Goal: Transaction & Acquisition: Purchase product/service

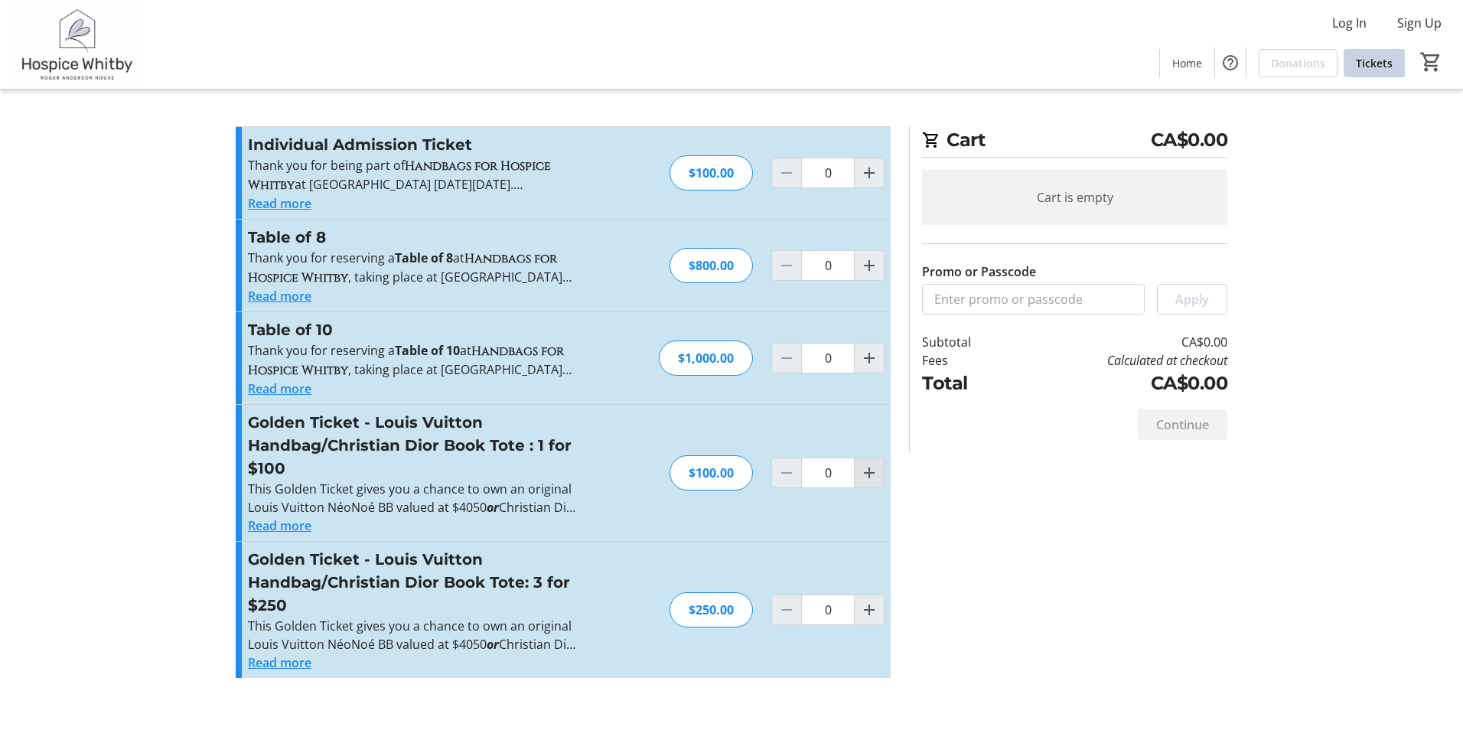
click at [868, 475] on mat-icon "Increment by one" at bounding box center [869, 473] width 18 height 18
type input "1"
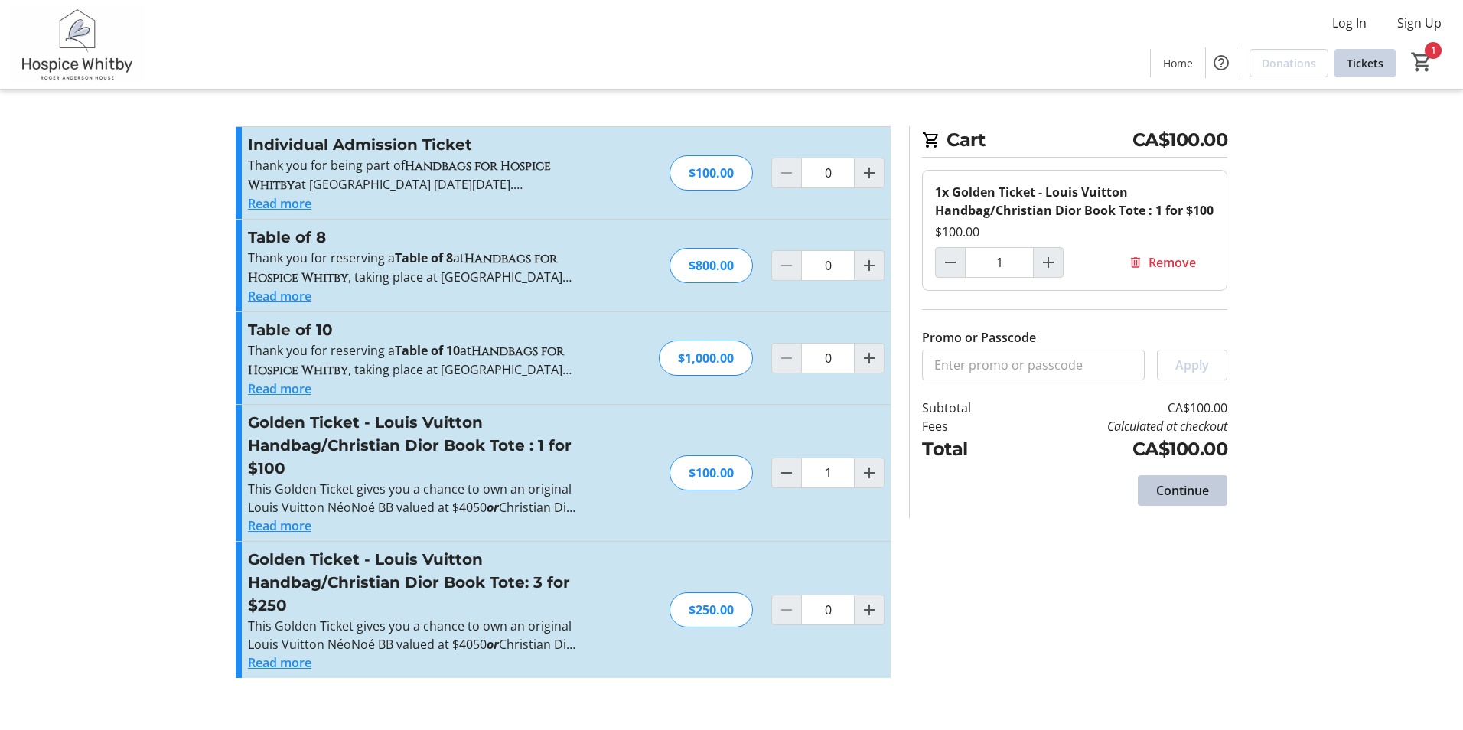
click at [1167, 491] on span "Continue" at bounding box center [1182, 490] width 53 height 18
select select "CA"
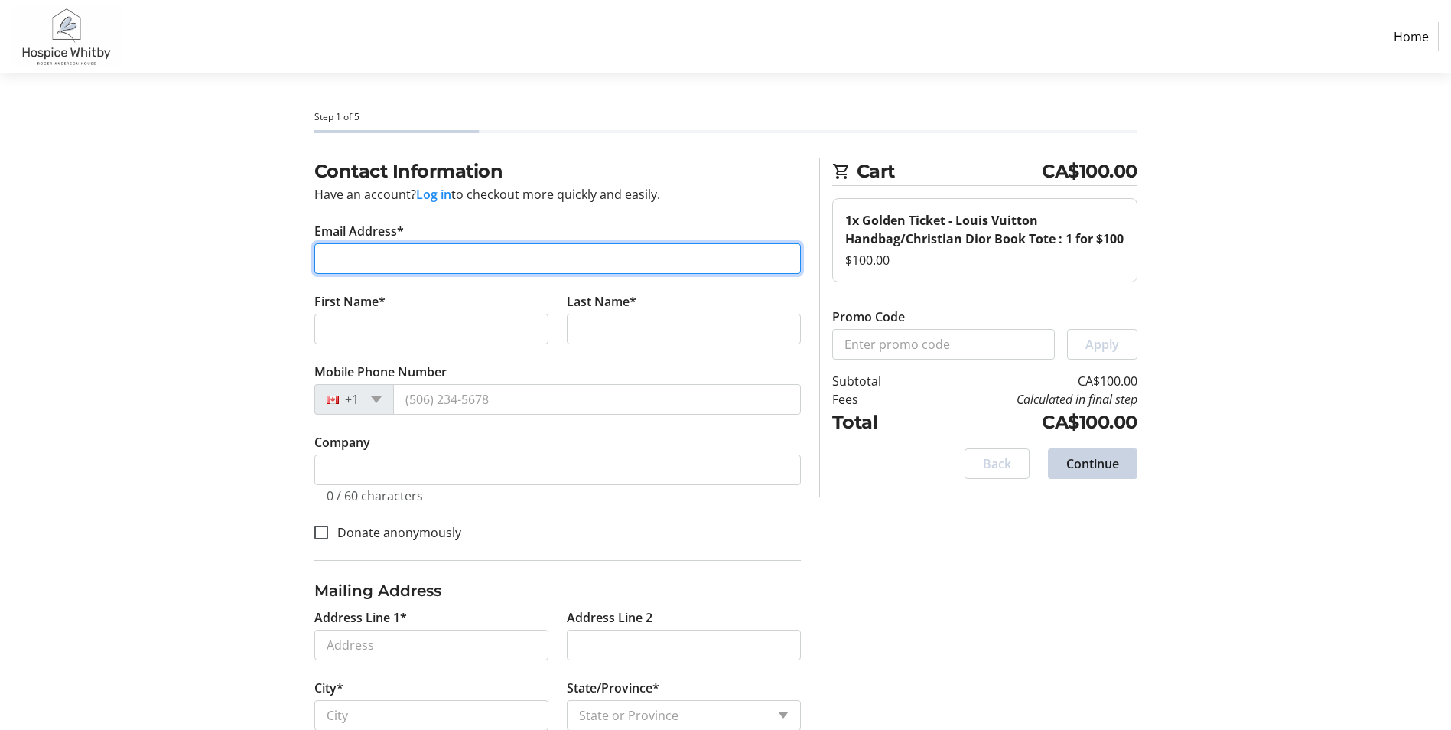
click at [334, 257] on input "Email Address*" at bounding box center [557, 258] width 487 height 31
type input "[EMAIL_ADDRESS][DOMAIN_NAME]"
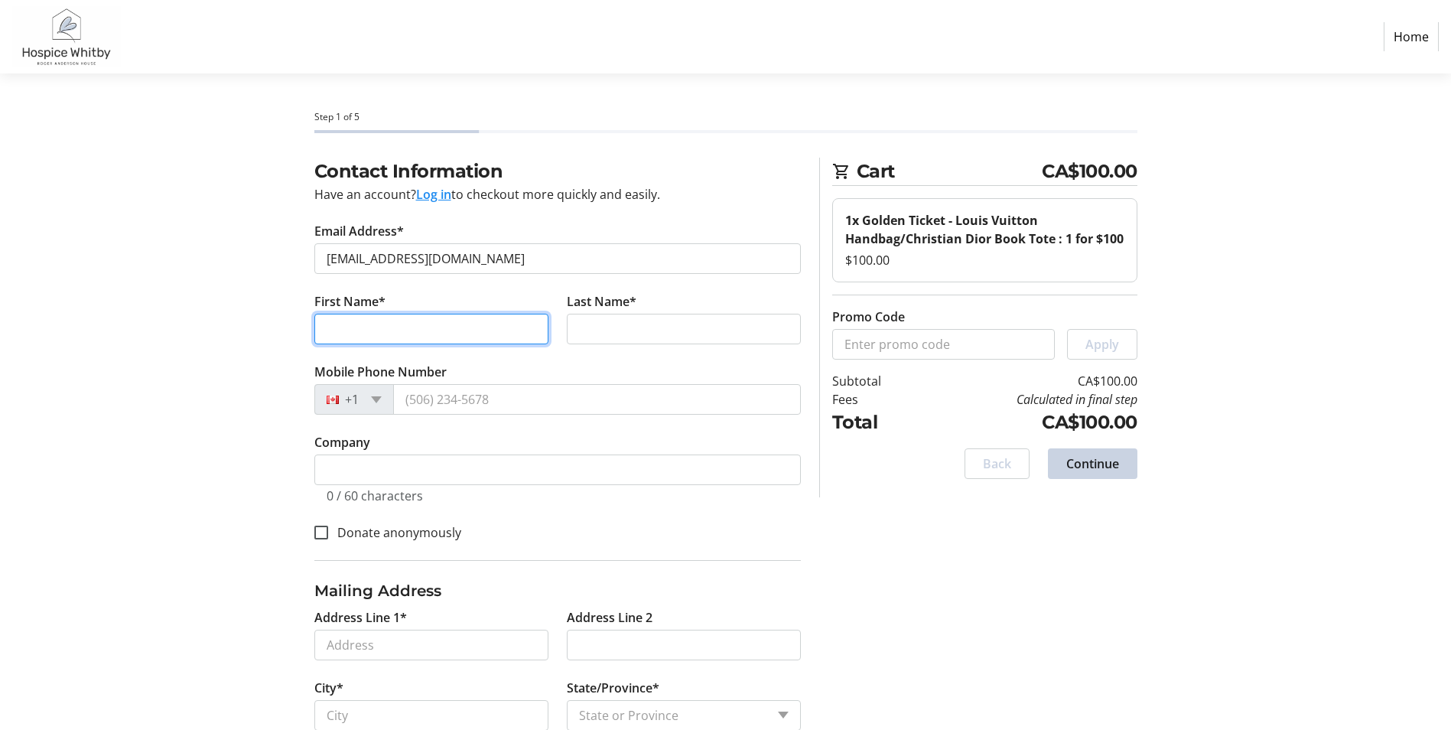
type input "[PERSON_NAME]"
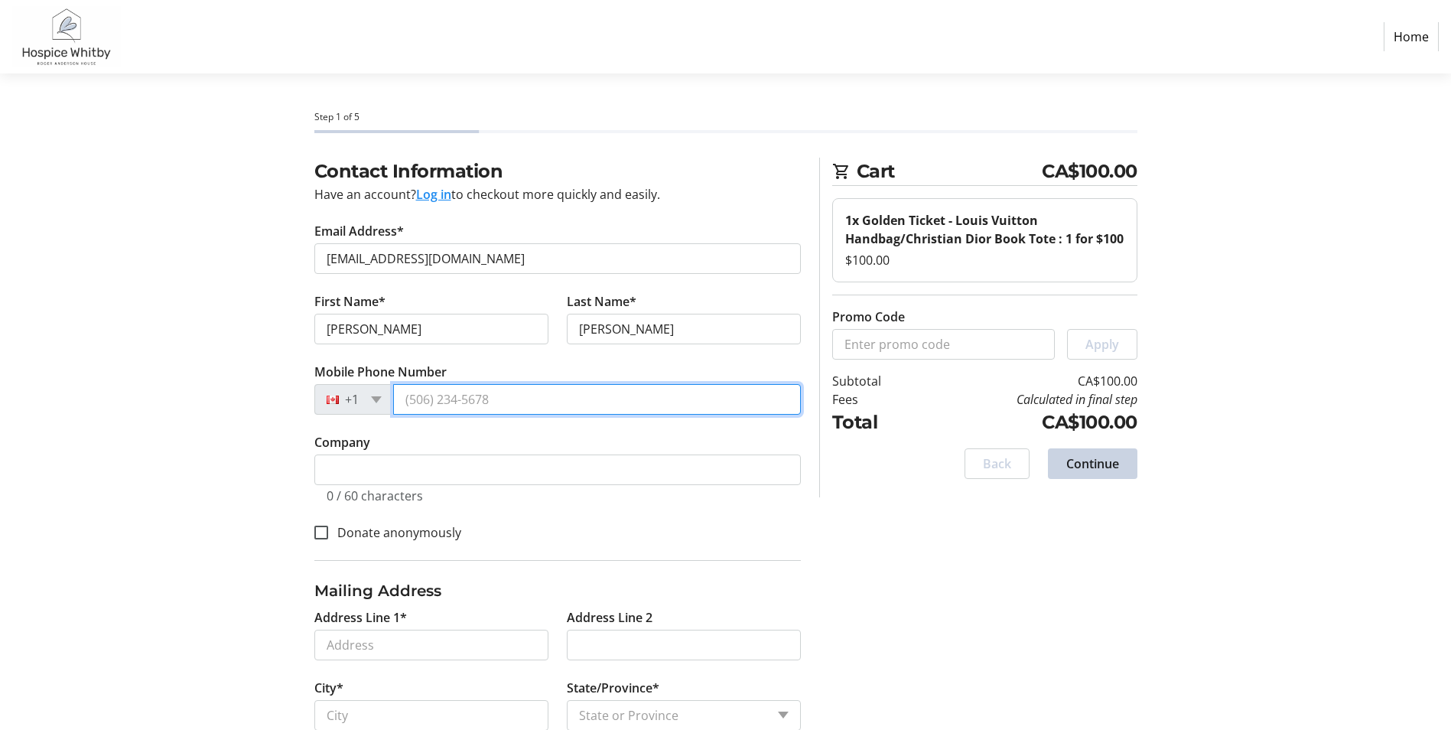
type input "[PHONE_NUMBER]"
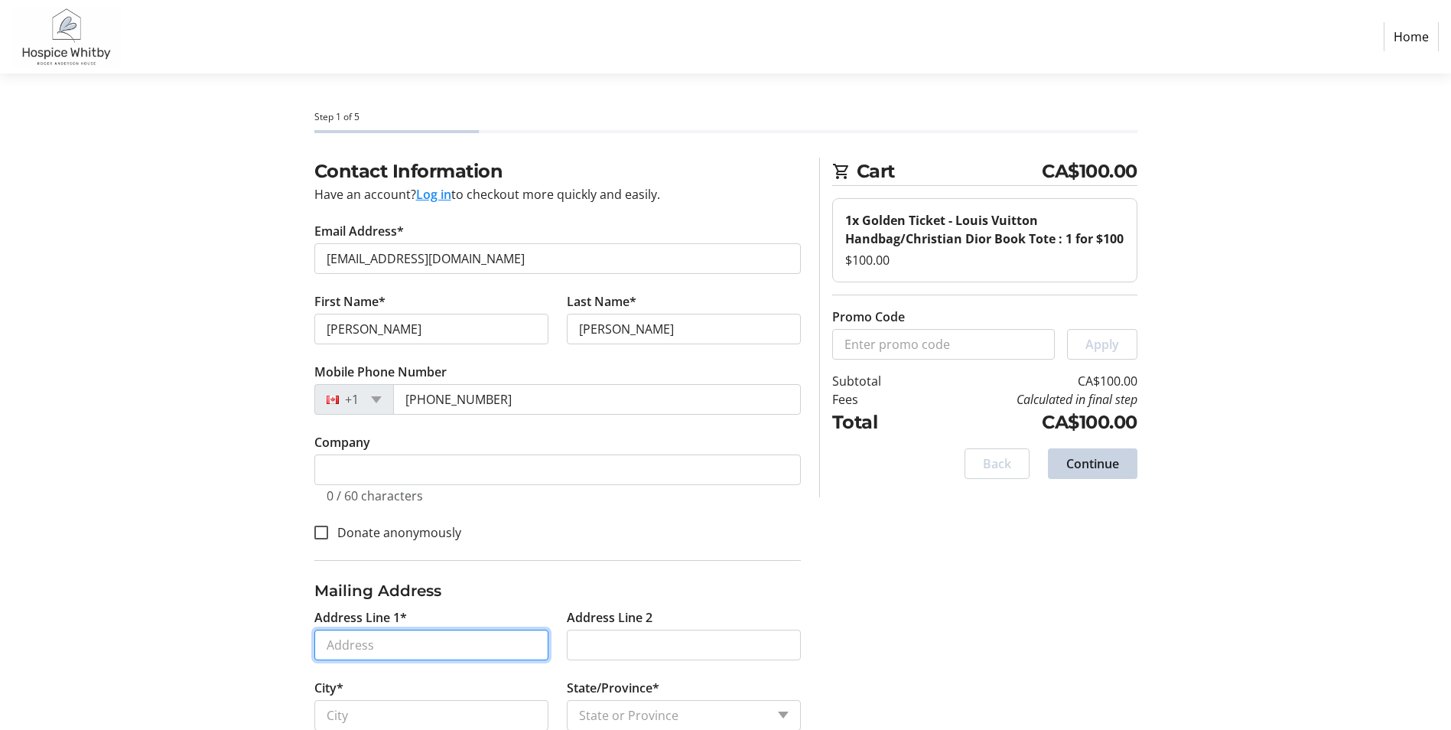
type input "[STREET_ADDRESS]"
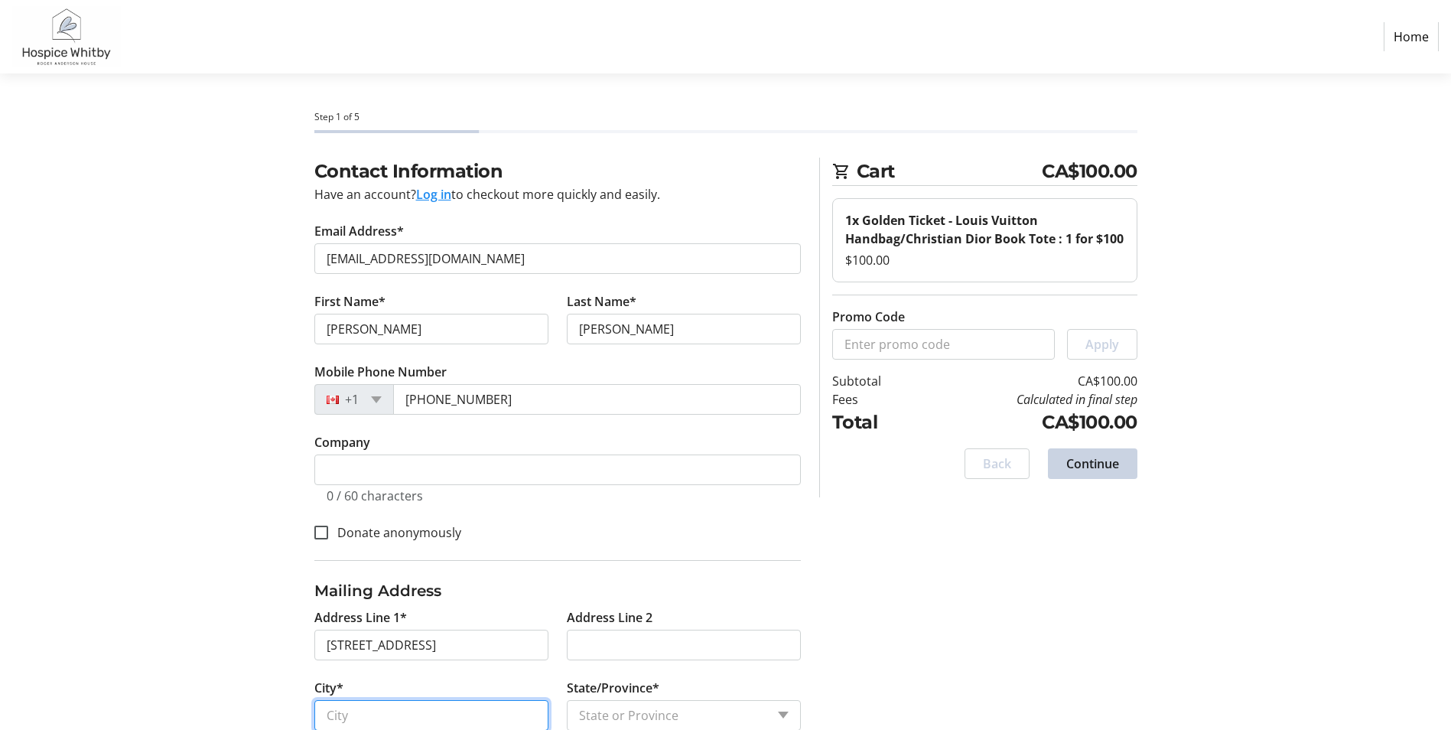
type input "Brooklin"
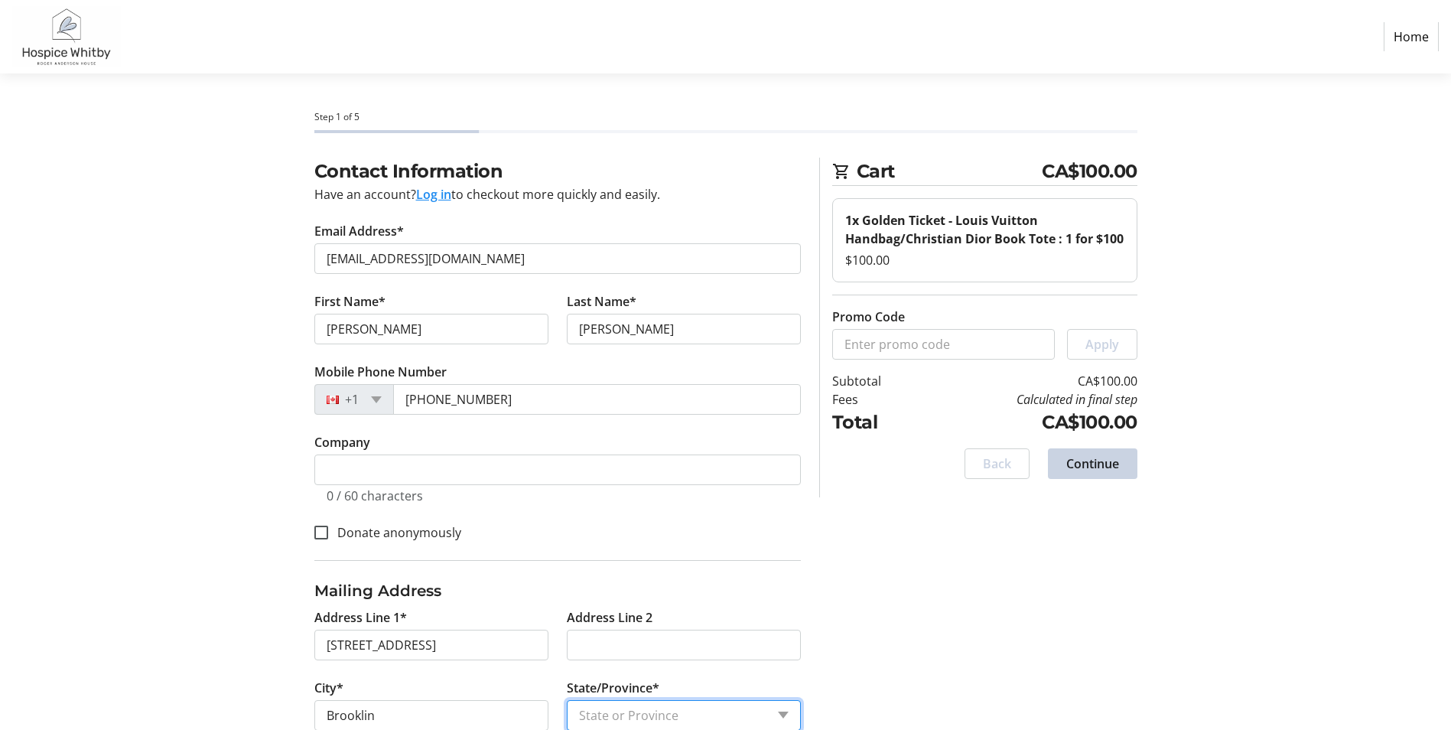
select select "ON"
type input "L1M 0A4"
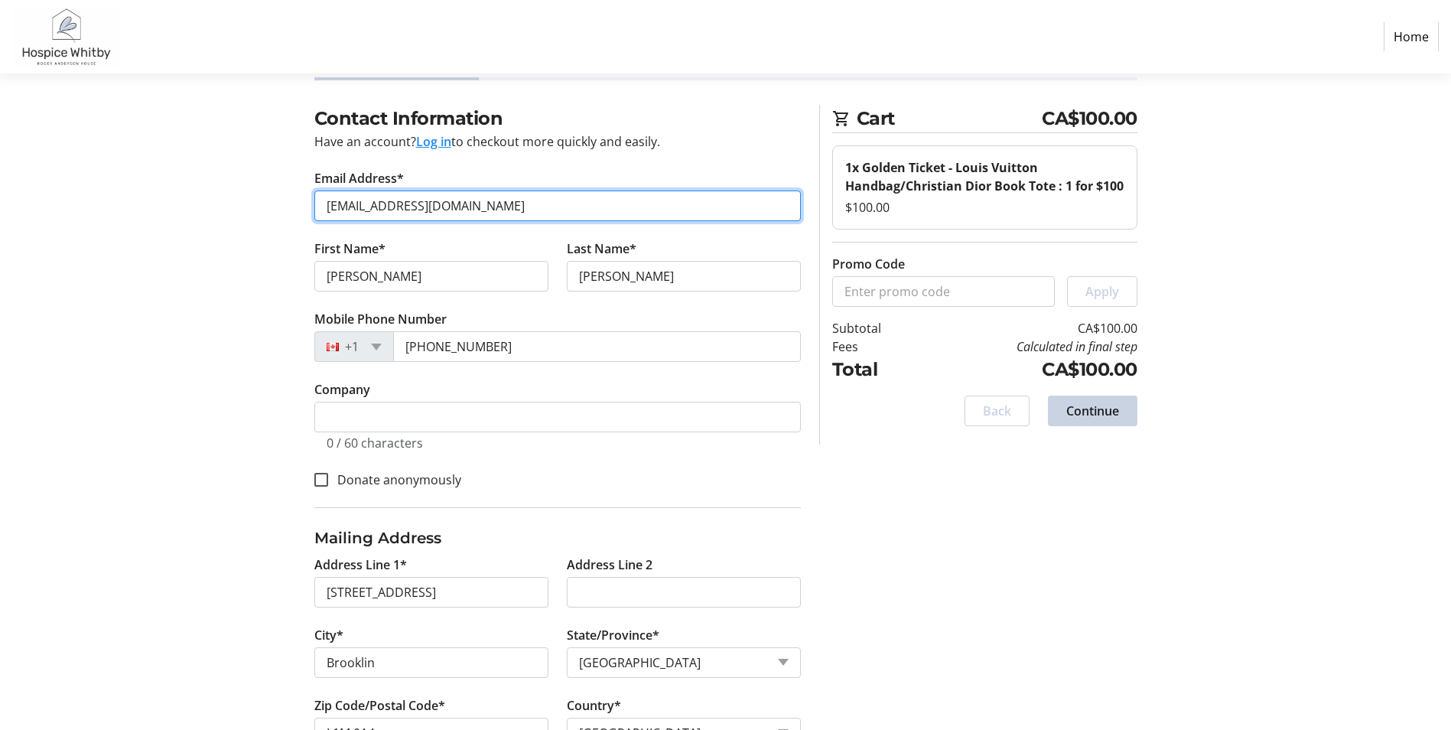
scroll to position [108, 0]
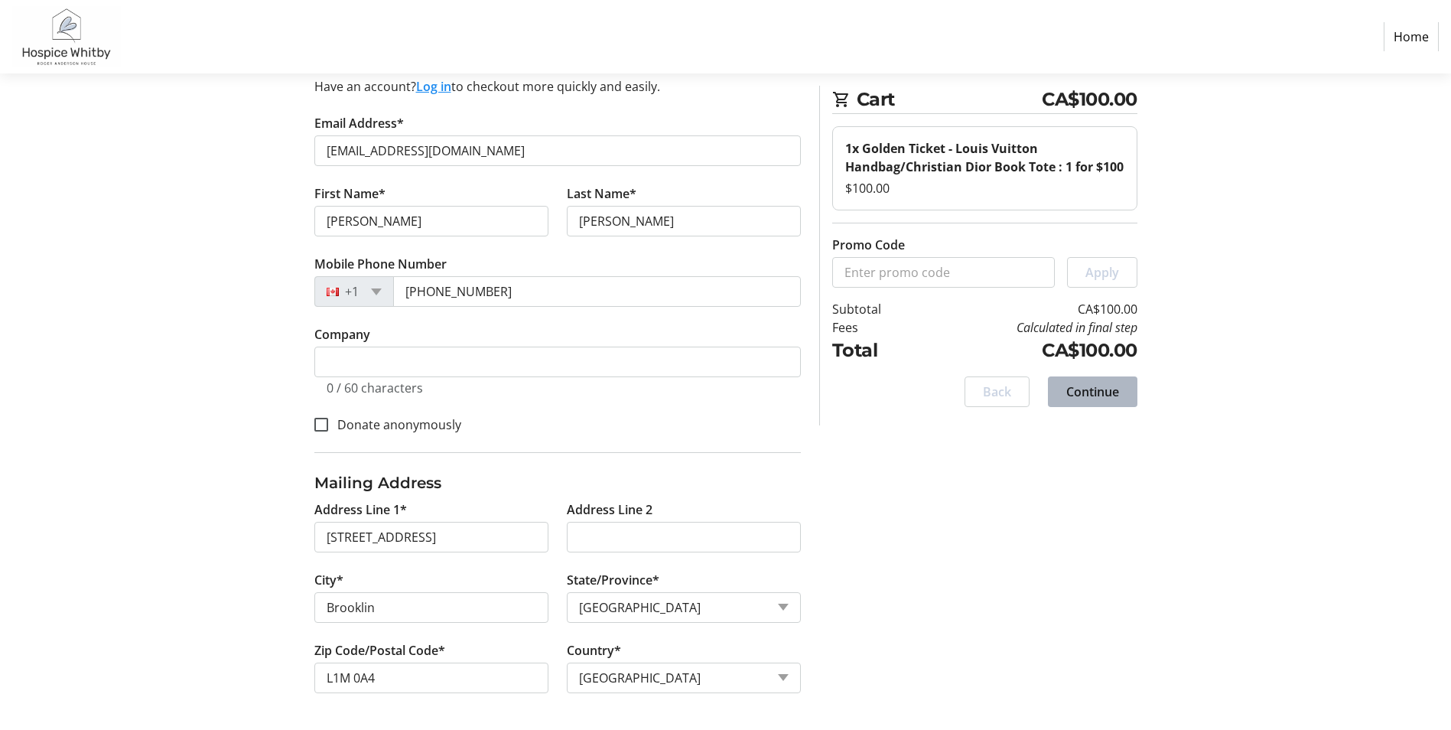
click at [1074, 389] on span "Continue" at bounding box center [1092, 391] width 53 height 18
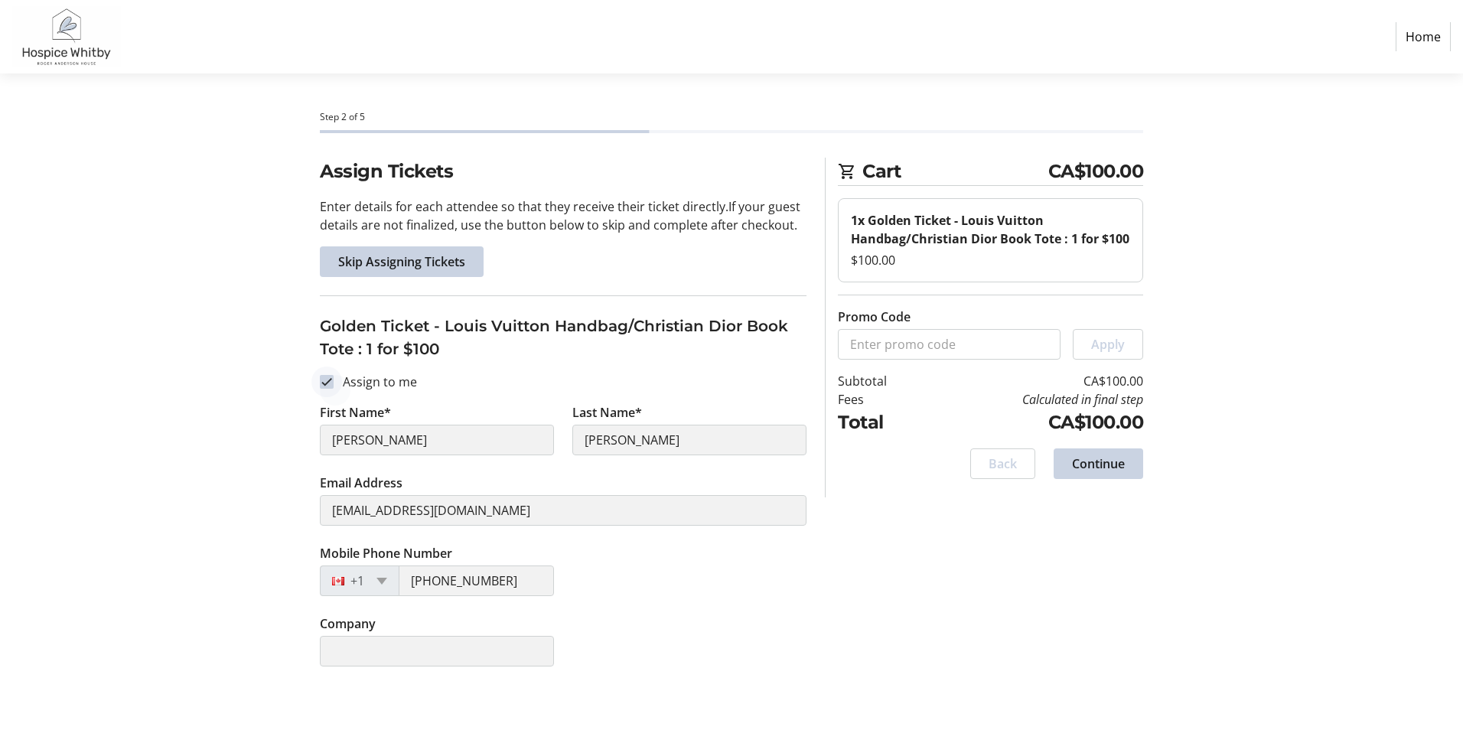
click at [324, 380] on input "Assign to me" at bounding box center [327, 382] width 14 height 14
checkbox input "false"
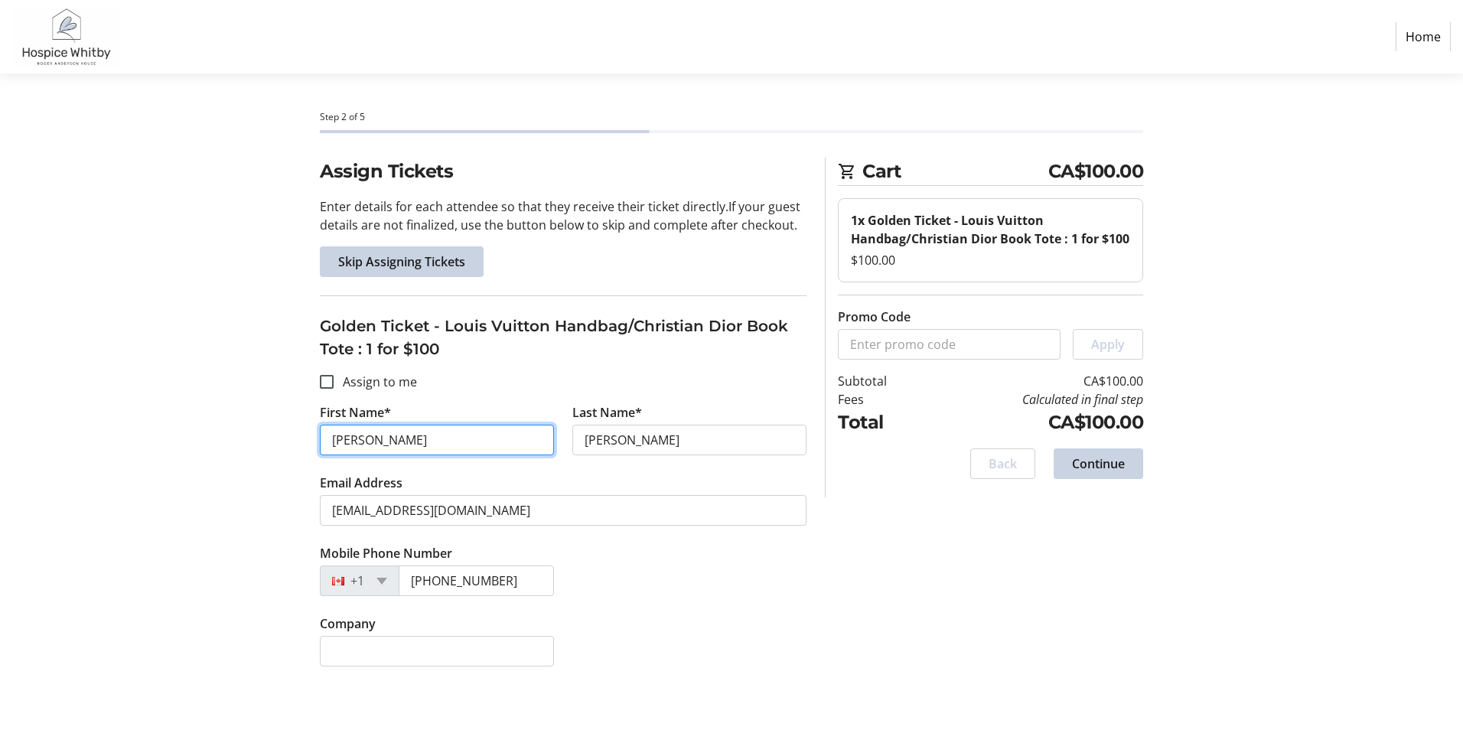
drag, startPoint x: 374, startPoint y: 442, endPoint x: 405, endPoint y: 396, distance: 55.2
click at [384, 433] on input "[PERSON_NAME]" at bounding box center [437, 440] width 234 height 31
type input "Mikailee"
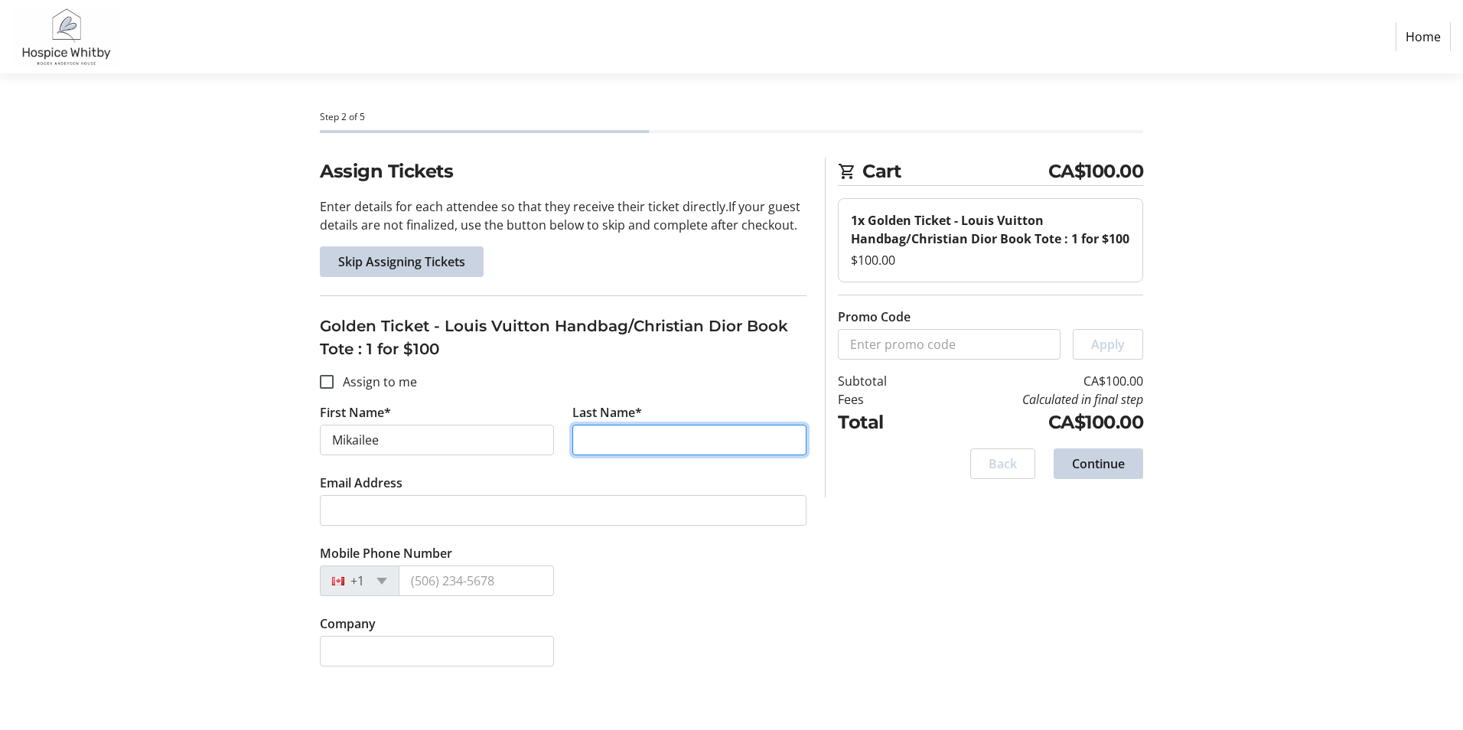
drag, startPoint x: 594, startPoint y: 440, endPoint x: 475, endPoint y: 411, distance: 122.1
click at [592, 438] on input "Last Name*" at bounding box center [689, 440] width 234 height 31
type input "[PERSON_NAME]"
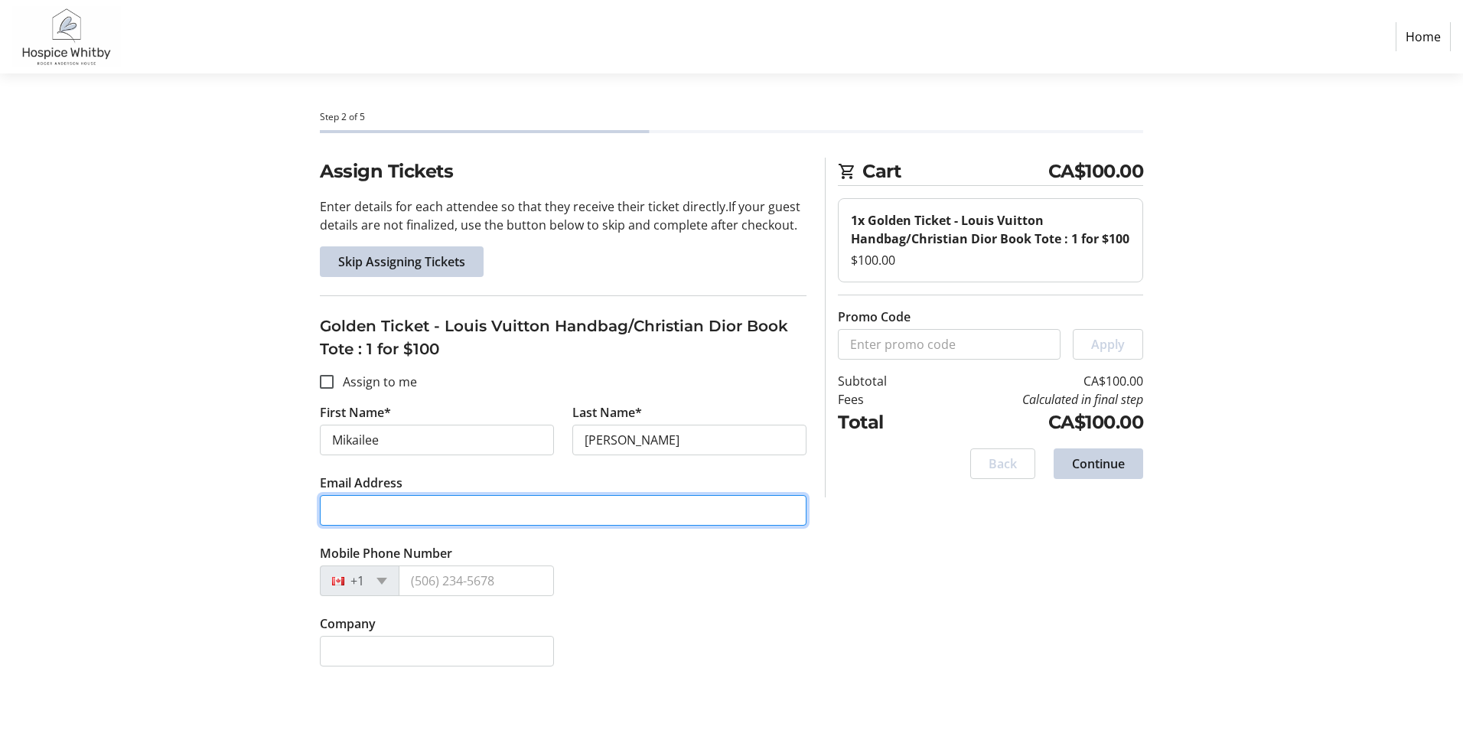
drag, startPoint x: 357, startPoint y: 504, endPoint x: 375, endPoint y: 500, distance: 18.0
click at [359, 504] on input "Email Address" at bounding box center [563, 510] width 487 height 31
type input "[EMAIL_ADDRESS][DOMAIN_NAME]"
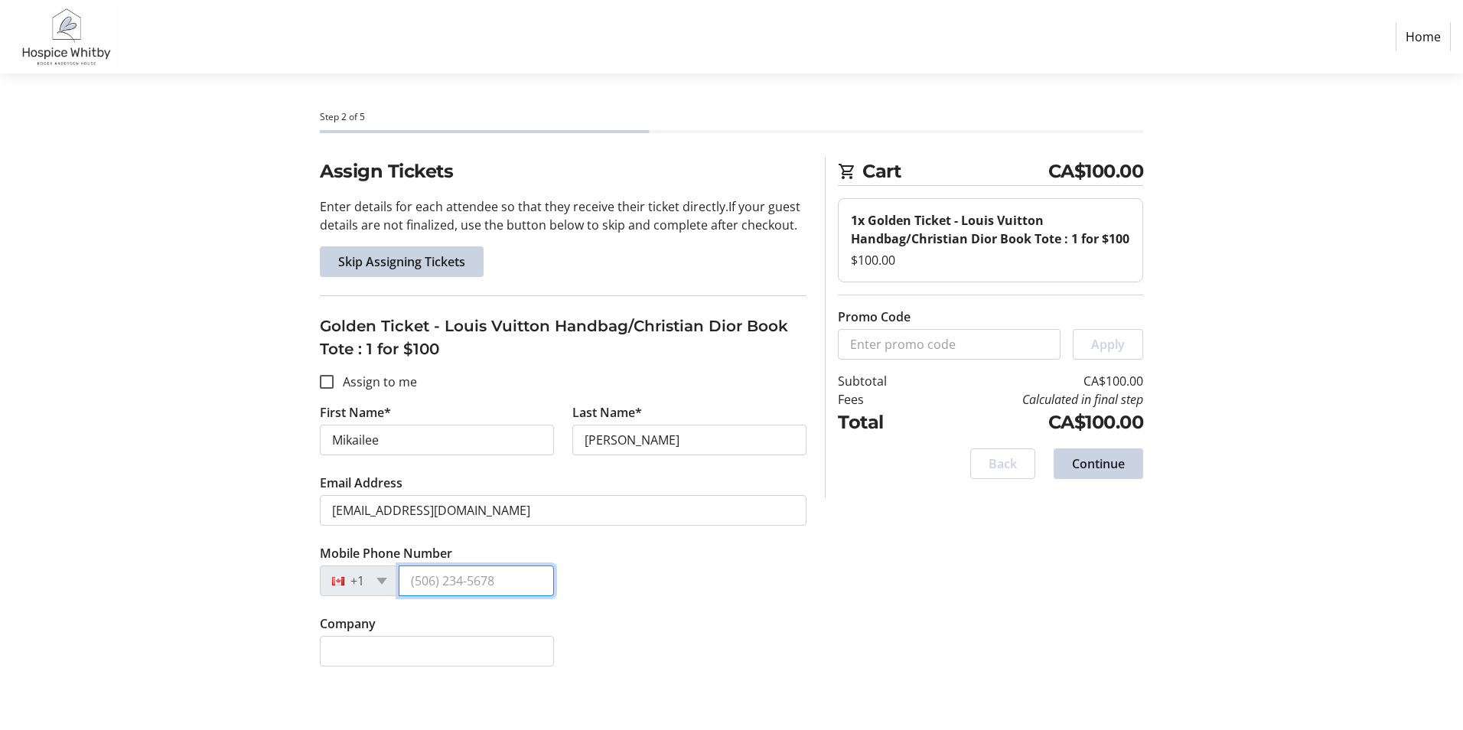
drag, startPoint x: 421, startPoint y: 574, endPoint x: 431, endPoint y: 571, distance: 10.4
click at [421, 574] on input "Mobile Phone Number" at bounding box center [476, 580] width 155 height 31
click at [421, 582] on input "[PHONE_NUMBER]" at bounding box center [476, 580] width 155 height 31
click at [412, 581] on input "054298392" at bounding box center [476, 580] width 155 height 31
type input "[PHONE_NUMBER]"
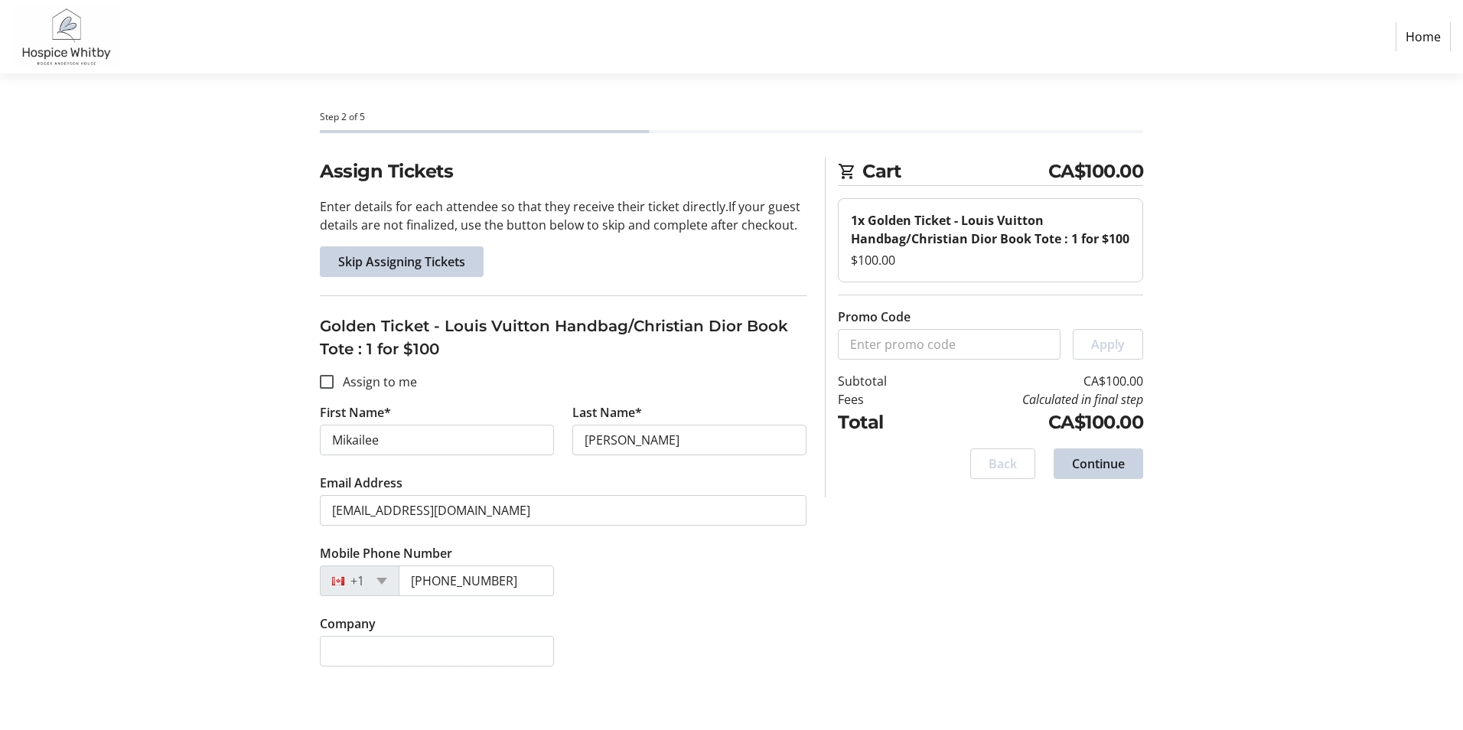
click at [1097, 606] on div "Assign Tickets Enter details for each attendee so that they receive their ticke…" at bounding box center [731, 421] width 1010 height 527
click at [1103, 461] on span "Continue" at bounding box center [1098, 463] width 53 height 18
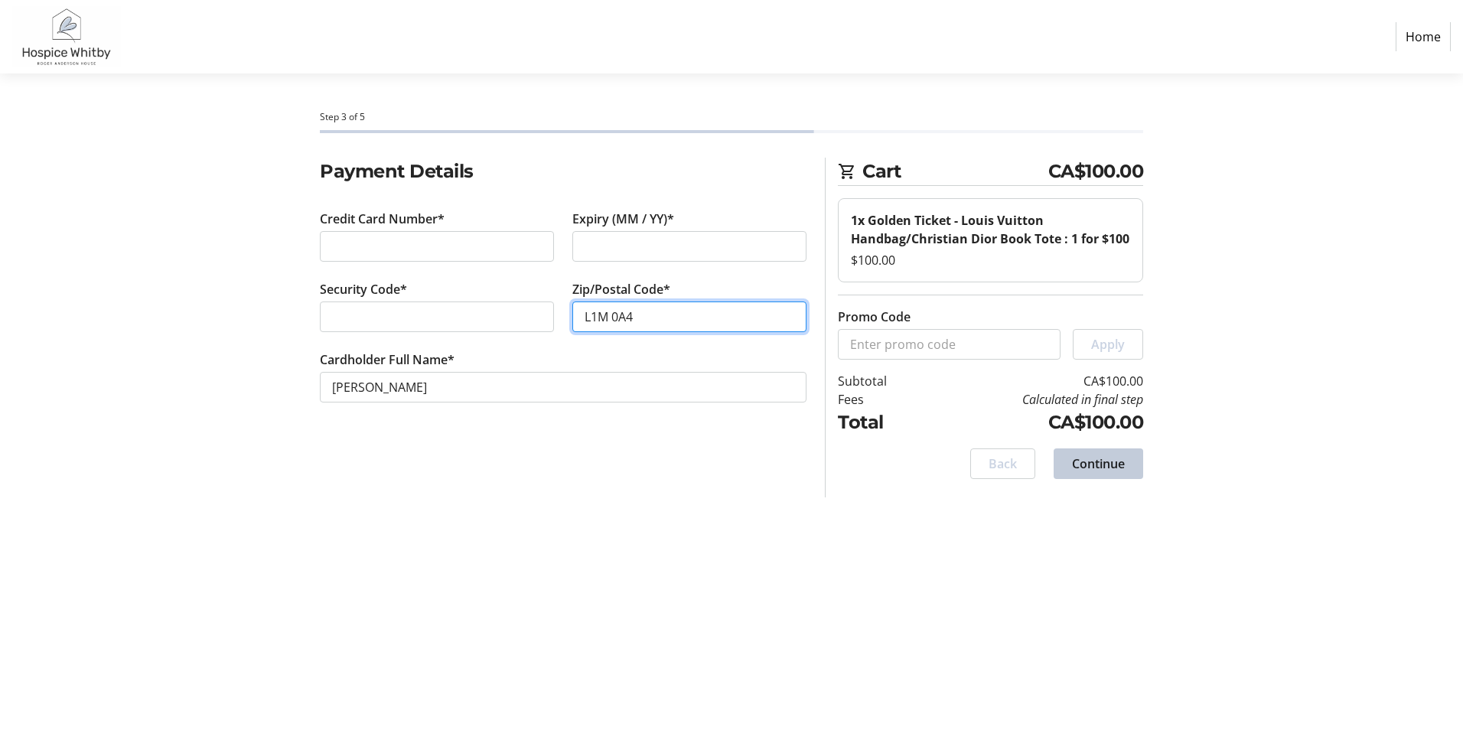
type input "L1M 0A4"
click at [1079, 467] on span "Continue" at bounding box center [1098, 463] width 53 height 18
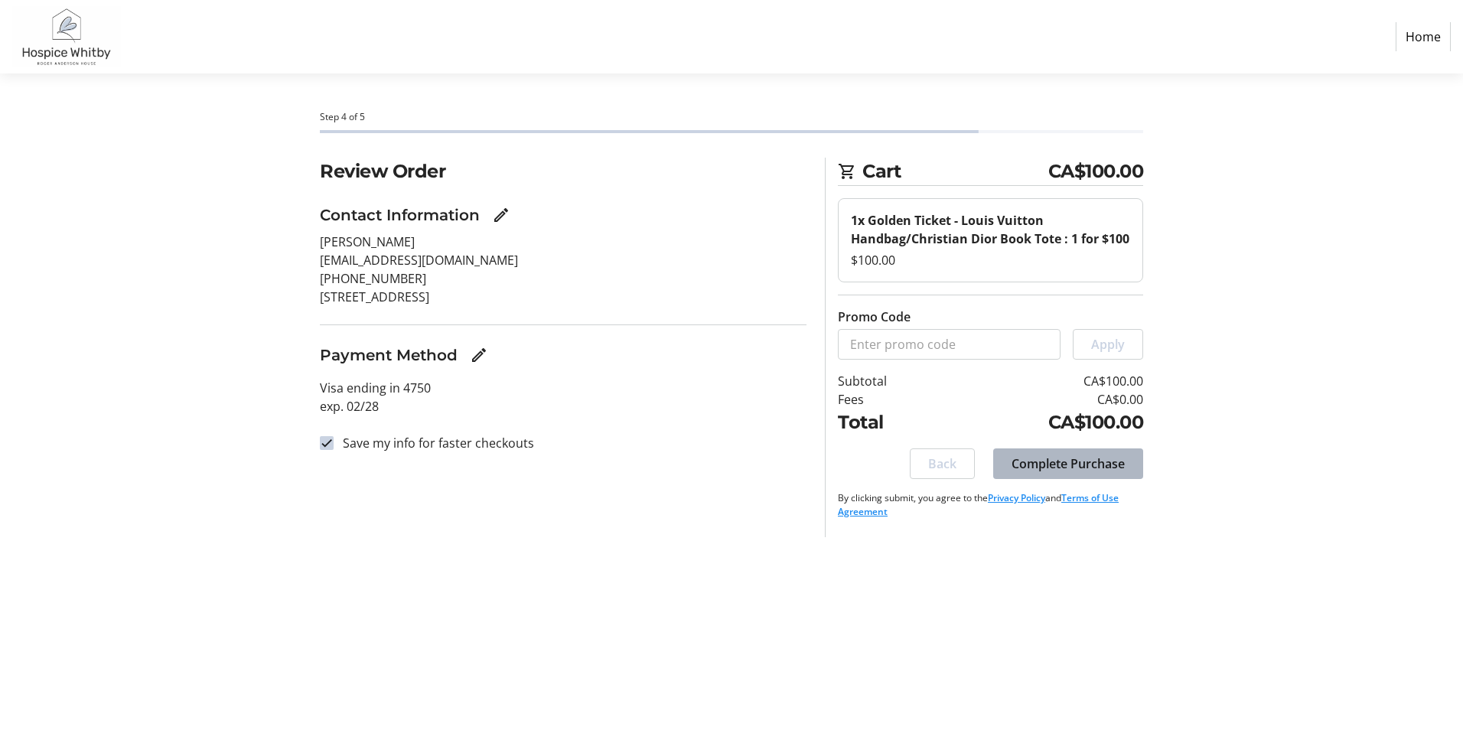
click at [1077, 463] on span "Complete Purchase" at bounding box center [1067, 463] width 113 height 18
